Goal: Find specific page/section: Find specific page/section

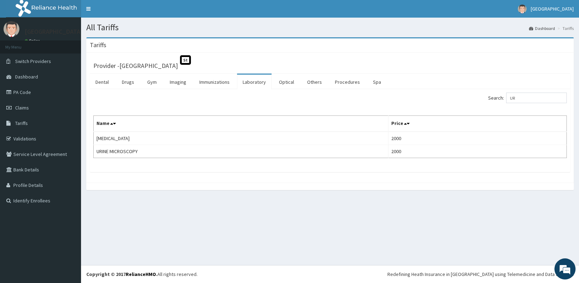
type input "U"
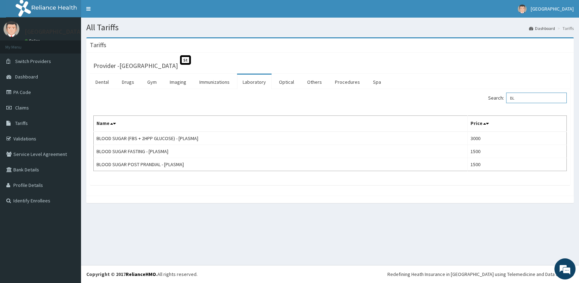
type input "B"
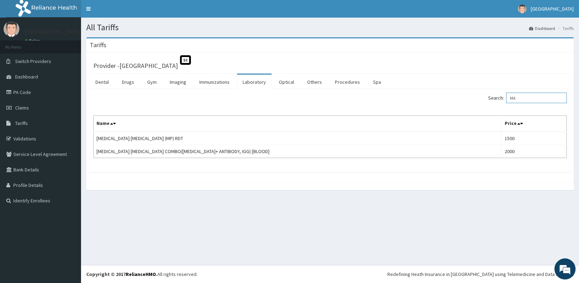
type input "M"
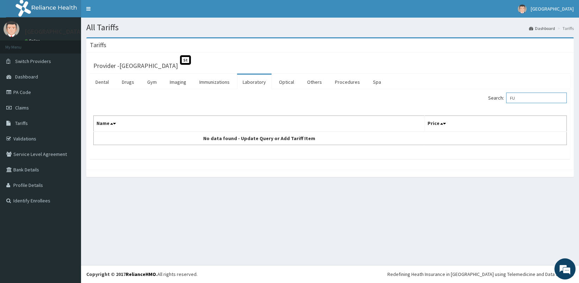
type input "F"
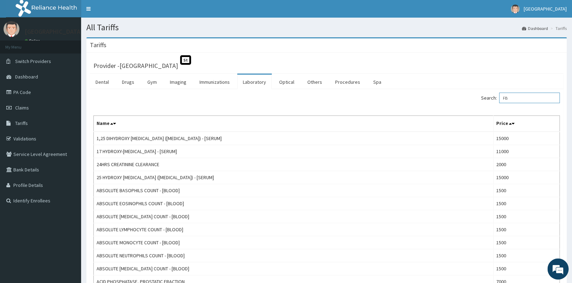
type input "F"
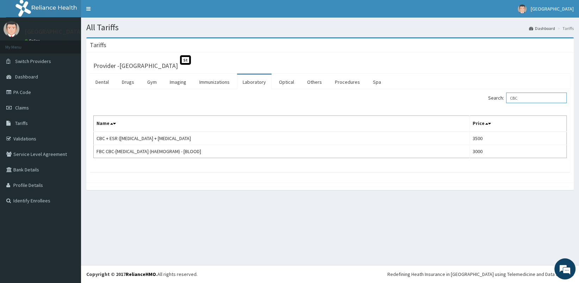
click at [532, 95] on input "CBC" at bounding box center [536, 98] width 61 height 11
type input "C"
type input "E"
type input "P"
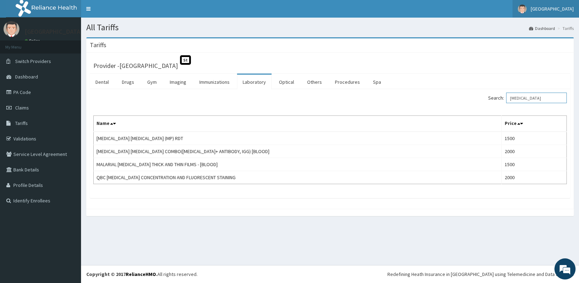
type input "MALARIA"
click at [134, 81] on link "Drugs" at bounding box center [128, 82] width 24 height 15
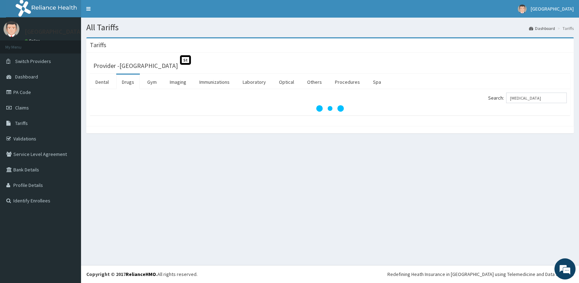
click at [127, 81] on link "Drugs" at bounding box center [128, 82] width 24 height 15
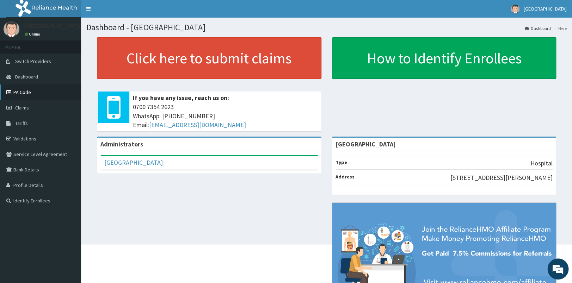
click at [27, 89] on link "PA Code" at bounding box center [40, 93] width 81 height 16
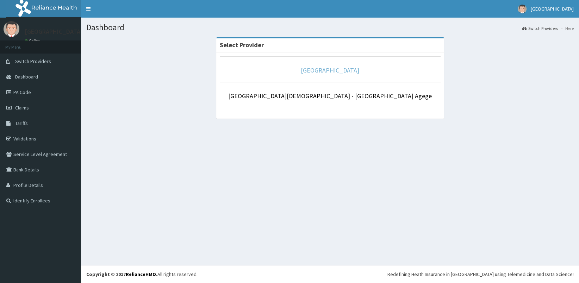
click at [353, 70] on link "[GEOGRAPHIC_DATA]" at bounding box center [330, 70] width 58 height 8
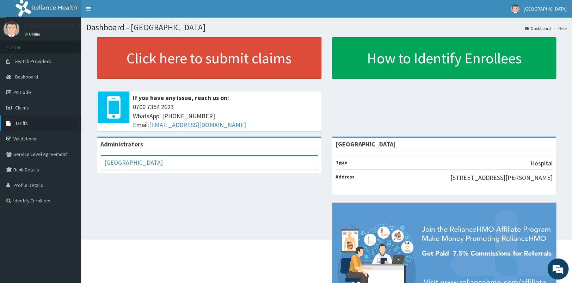
click at [30, 124] on link "Tariffs" at bounding box center [40, 124] width 81 height 16
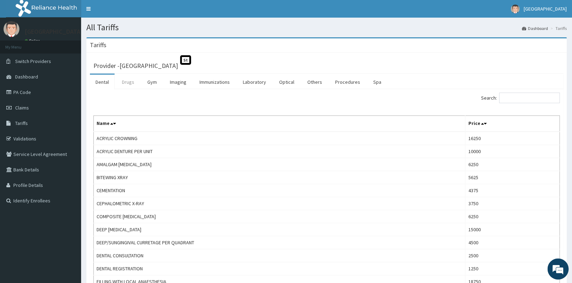
click at [125, 81] on link "Drugs" at bounding box center [128, 82] width 24 height 15
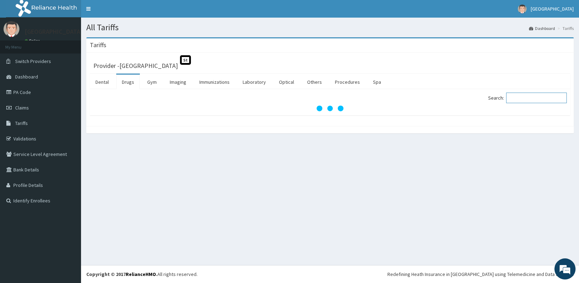
click at [517, 97] on input "Search:" at bounding box center [536, 98] width 61 height 11
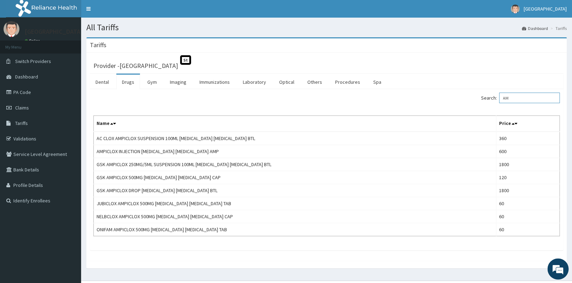
type input "A"
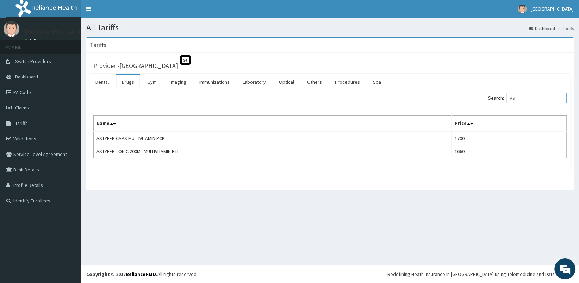
type input "A"
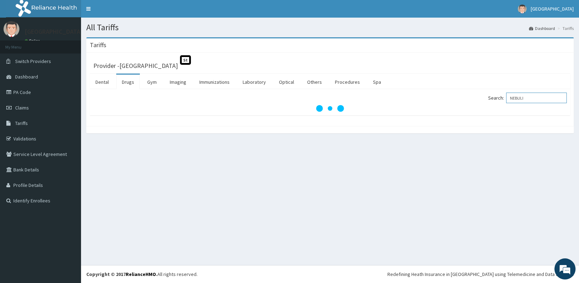
type input "NEBULI"
